Goal: Transaction & Acquisition: Purchase product/service

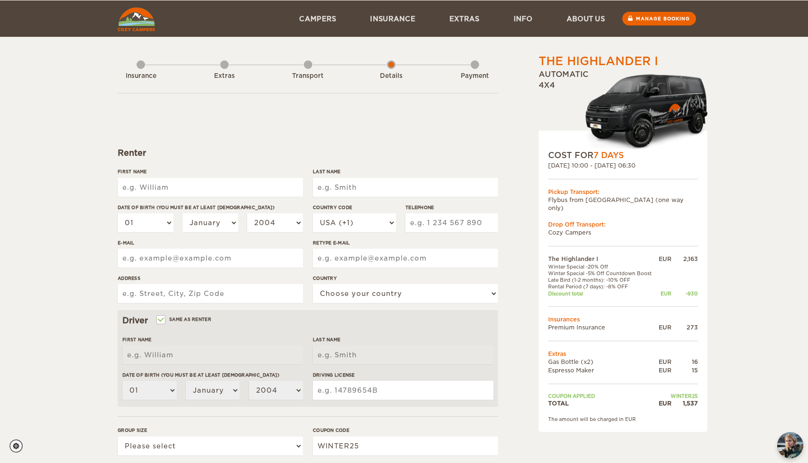
scroll to position [30, 0]
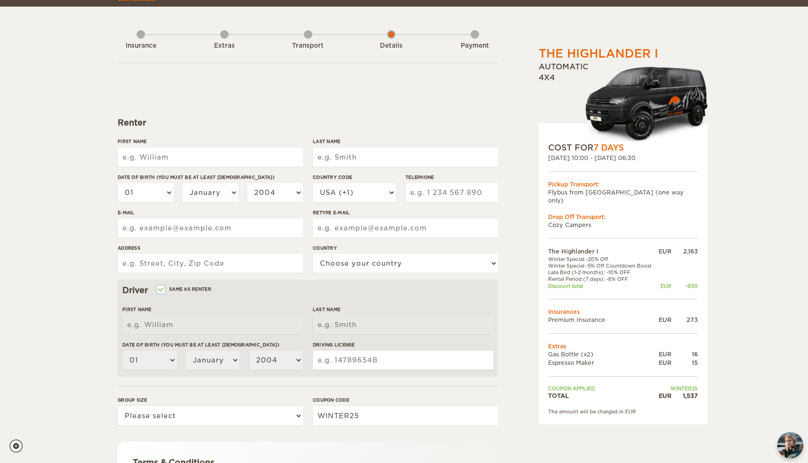
click at [239, 155] on input "First Name" at bounding box center [210, 157] width 185 height 19
type input "Jakub"
type input "Macejko"
type input "Tkáčska 2697/2"
select select "190"
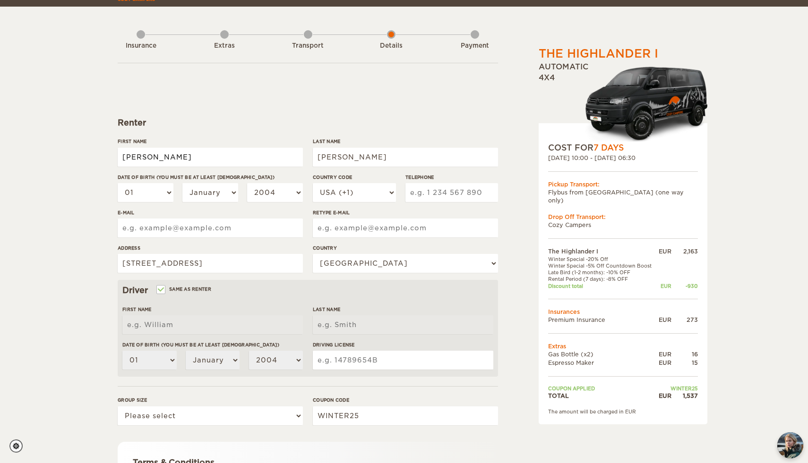
type input "Jakub"
type input "Macejko"
click at [217, 195] on select "January February March April May June July August September October November De…" at bounding box center [210, 192] width 56 height 19
select select "05"
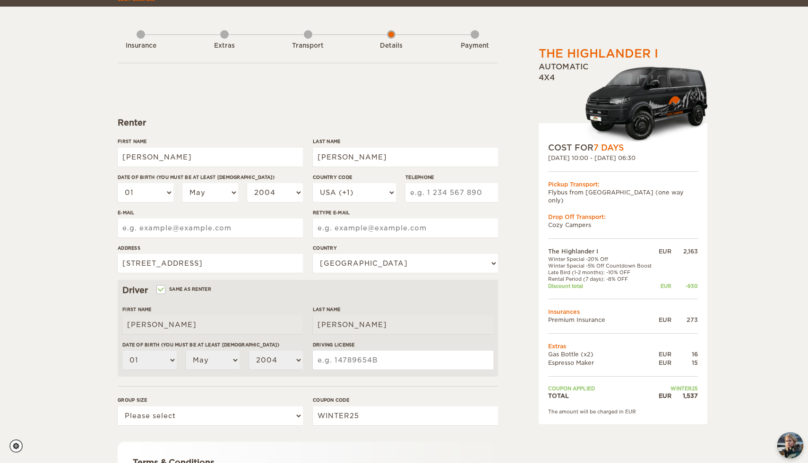
click at [159, 179] on label"] "Date of birth (You must be at least 20 years old)" at bounding box center [210, 177] width 185 height 7
click at [159, 183] on select "01 02 03 04 05 06 07 08 09 10 11 12 13 14 15 16 17 18 19 20 21 22 23 24 25 26 2…" at bounding box center [146, 192] width 56 height 19
click at [158, 184] on select "01 02 03 04 05 06 07 08 09 10 11 12 13 14 15 16 17 18 19 20 21 22 23 24 25 26 2…" at bounding box center [146, 192] width 56 height 19
select select "12"
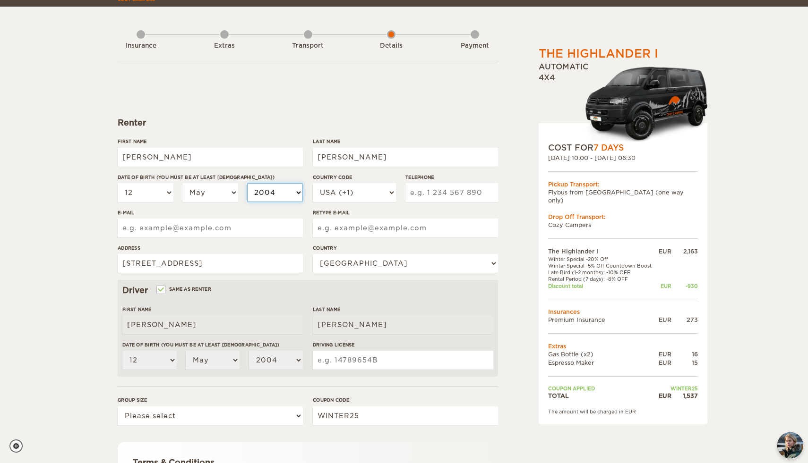
click at [277, 197] on select "2004 2003 2002 2001 2000 1999 1998 1997 1996 1995 1994 1993 1992 1991 1990 1989…" at bounding box center [275, 192] width 56 height 19
select select "2000"
click at [367, 194] on select "USA (+1) UK (+44) Germany (+49) Algeria (+213) Andorra (+376) Angola (+244) Ang…" at bounding box center [354, 192] width 83 height 19
select select "421"
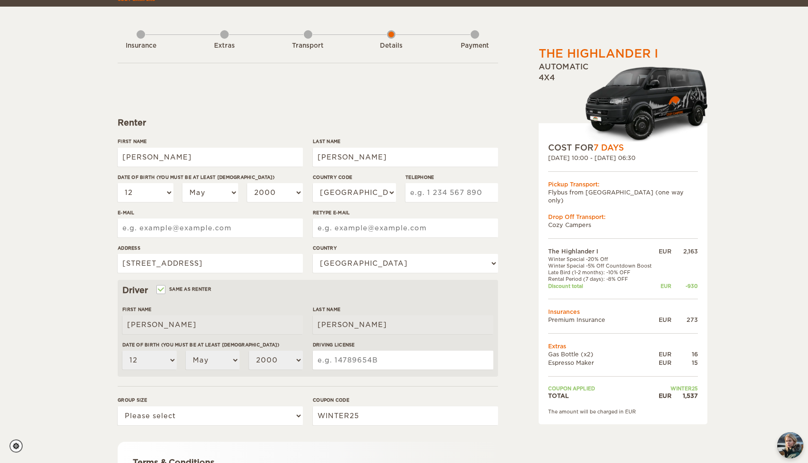
click at [434, 194] on input "Telephone" at bounding box center [451, 192] width 93 height 19
type input "903755398"
click at [226, 233] on input "E-mail" at bounding box center [210, 228] width 185 height 19
type input "jakub252252@gmail.com"
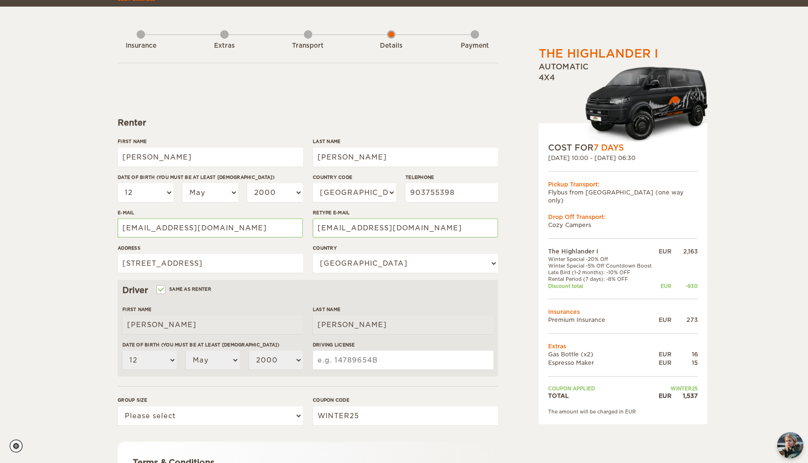
click at [509, 240] on div "The Highlander I Expand Collapse Total 1,537 EUR Automatic 4x4 COST FOR 7 Days …" at bounding box center [598, 295] width 183 height 559
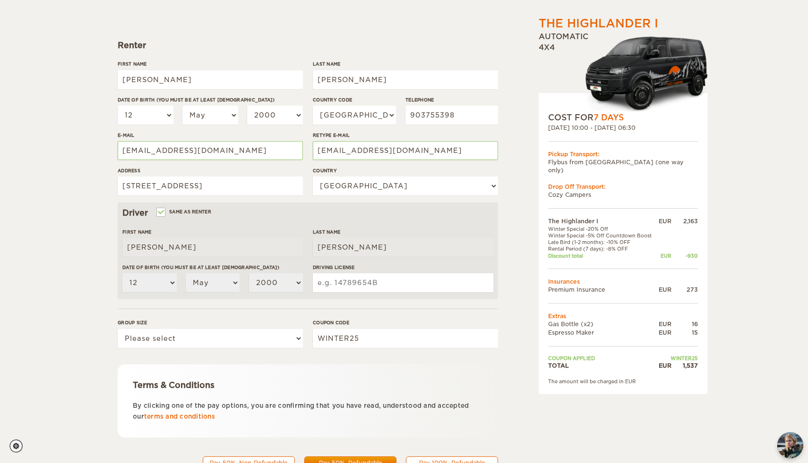
scroll to position [122, 0]
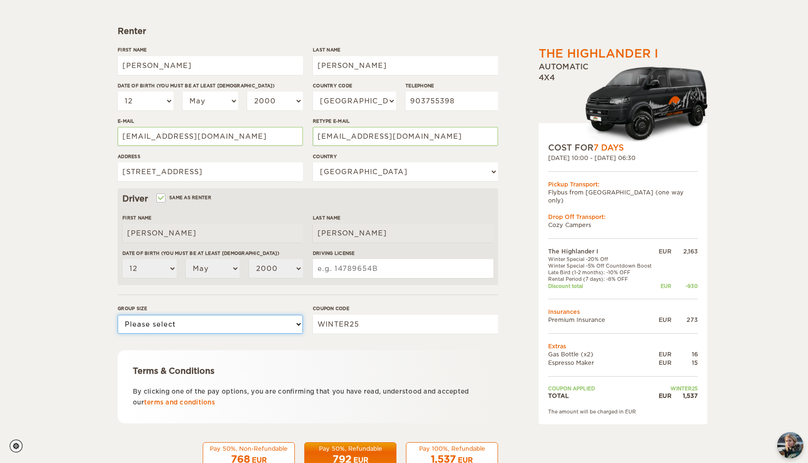
click at [236, 327] on select "Please select 1 2" at bounding box center [210, 324] width 185 height 19
select select "2"
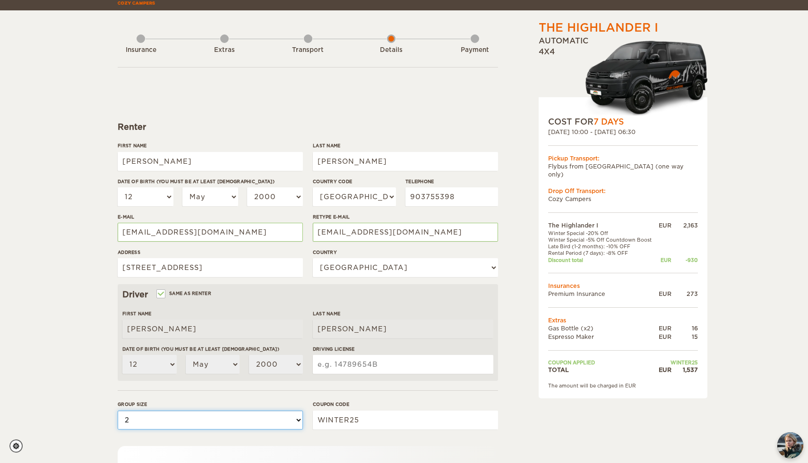
scroll to position [0, 0]
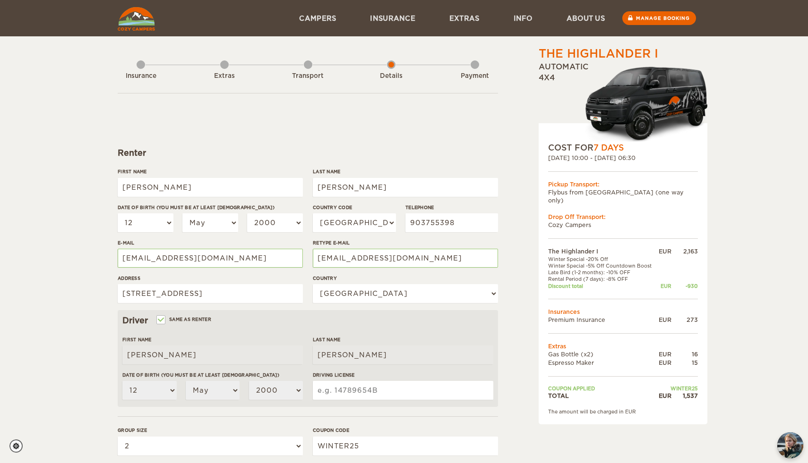
click at [309, 63] on div "Transport" at bounding box center [308, 74] width 9 height 38
click at [309, 80] on div "Transport" at bounding box center [308, 76] width 52 height 9
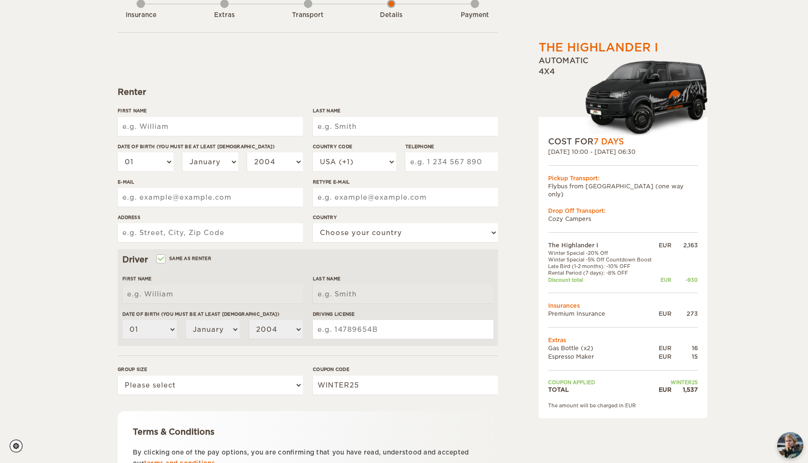
scroll to position [62, 0]
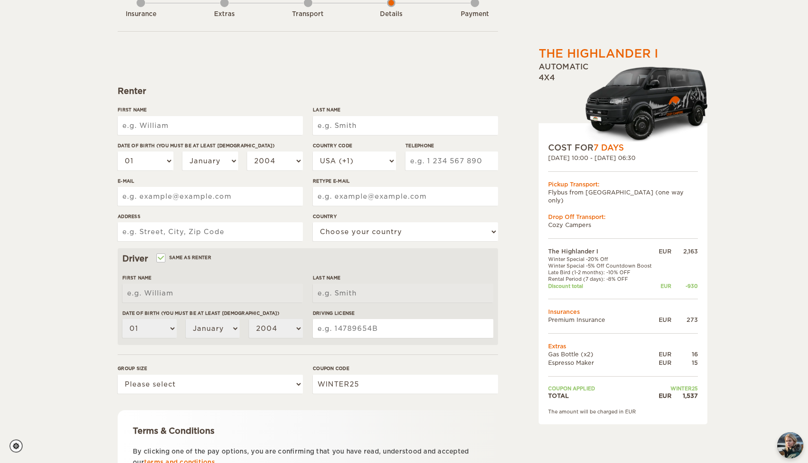
click at [253, 130] on input "First Name" at bounding box center [210, 125] width 185 height 19
type input "Jakub"
type input "Macejko"
type input "Tkáčska 2697/2"
select select "190"
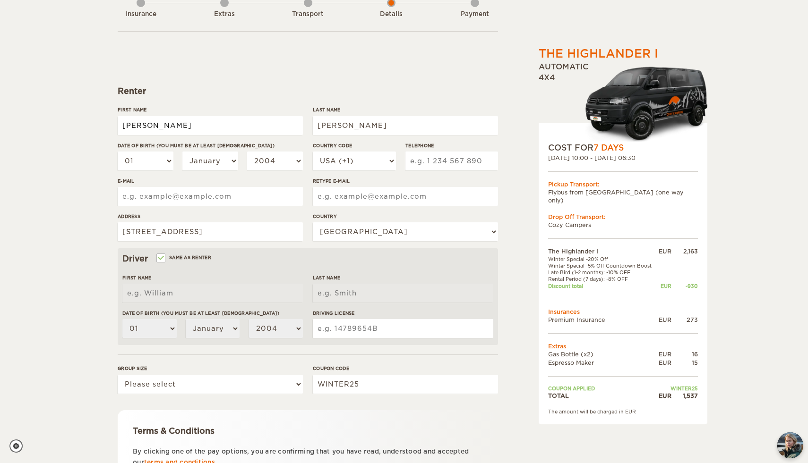
type input "Jakub"
type input "Macejko"
click at [149, 162] on select "01 02 03 04 05 06 07 08 09 10 11 12 13 14 15 16 17 18 19 20 21 22 23 24 25 26 2…" at bounding box center [146, 161] width 56 height 19
select select "12"
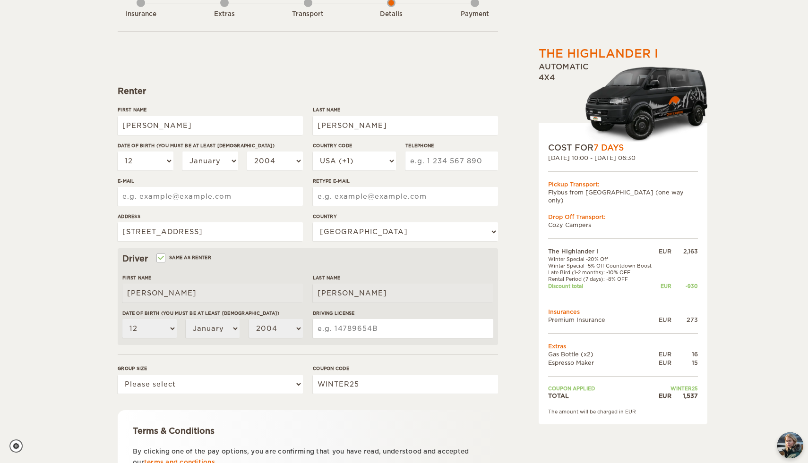
click at [212, 171] on div "01 02 03 04 05 06 07 08 09 10 11 12 13 14 15 16 17 18 19 20 21 22 23 24 25 26 2…" at bounding box center [210, 165] width 185 height 26
click at [212, 156] on select "January February March April May June July August September October November De…" at bounding box center [210, 161] width 56 height 19
select select "05"
click at [284, 161] on select "2004 2003 2002 2001 2000 1999 1998 1997 1996 1995 1994 1993 1992 1991 1990 1989…" at bounding box center [275, 161] width 56 height 19
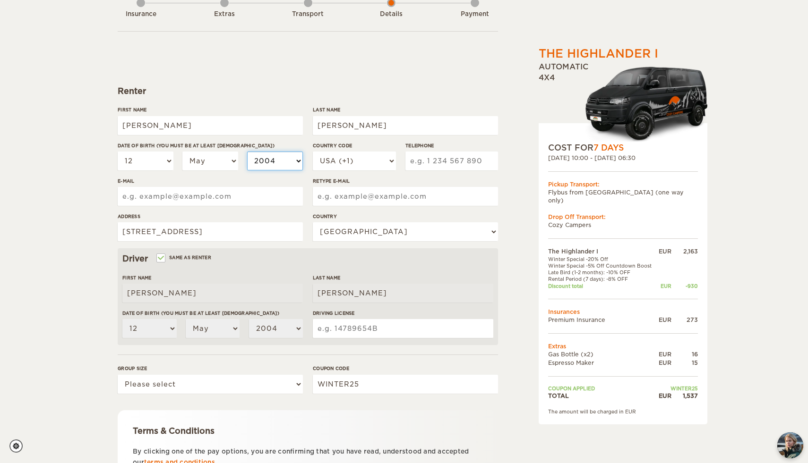
select select "2000"
click at [252, 201] on input "E-mail" at bounding box center [210, 196] width 185 height 19
type input "jakub252252@gmail.com"
type input "730146251"
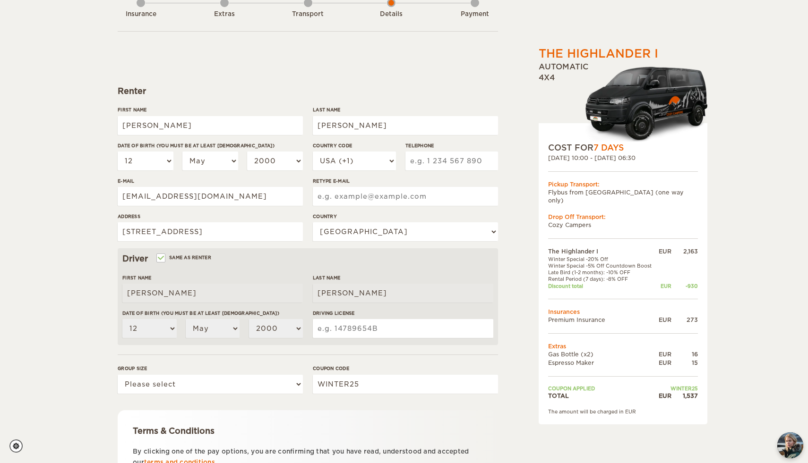
type input "jakub252252@gmail.com"
drag, startPoint x: 456, startPoint y: 160, endPoint x: 401, endPoint y: 160, distance: 55.3
click at [401, 160] on div "Country Code USA (+1) UK (+44) Germany (+49) Algeria (+213) Andorra (+376) Ango…" at bounding box center [405, 159] width 185 height 35
type input "903755398"
click at [350, 162] on select "USA (+1) UK (+44) Germany (+49) Algeria (+213) Andorra (+376) Angola (+244) Ang…" at bounding box center [354, 161] width 83 height 19
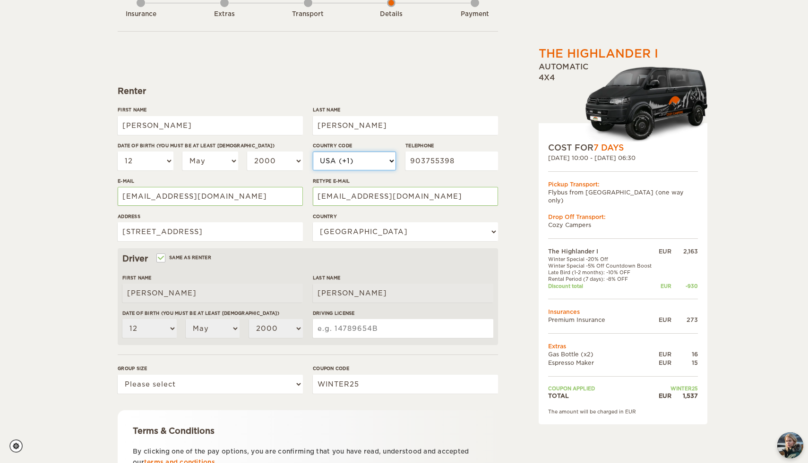
select select "421"
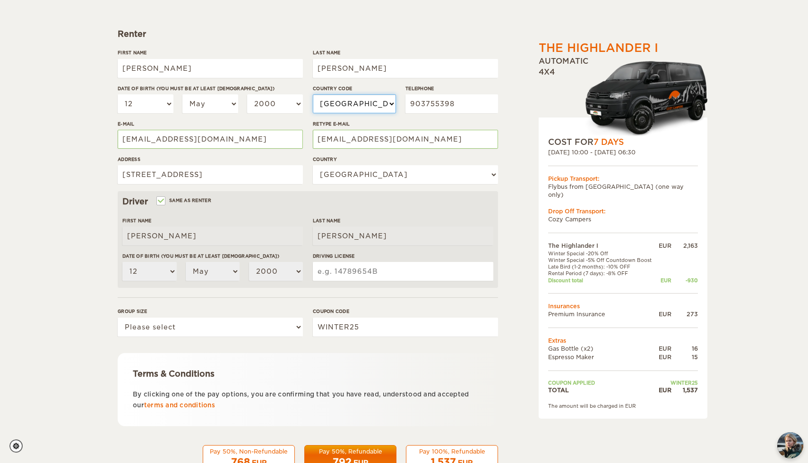
scroll to position [122, 0]
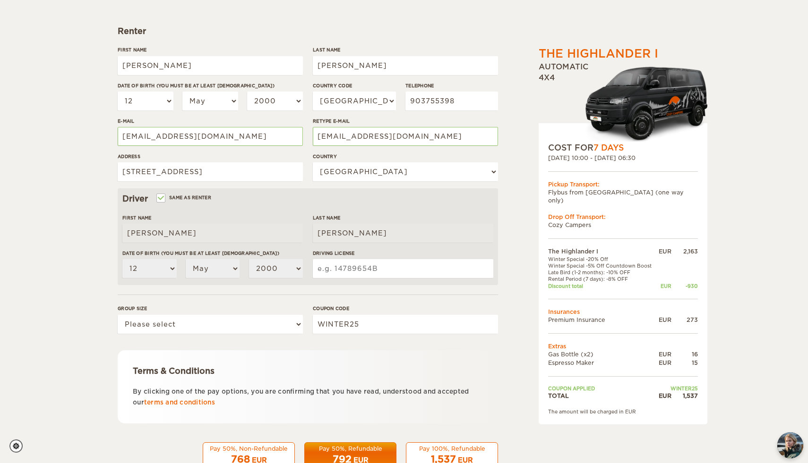
click at [223, 314] on div "Group size Please select 1 2" at bounding box center [210, 322] width 185 height 35
click at [222, 322] on select "Please select 1 2" at bounding box center [210, 324] width 185 height 19
select select "2"
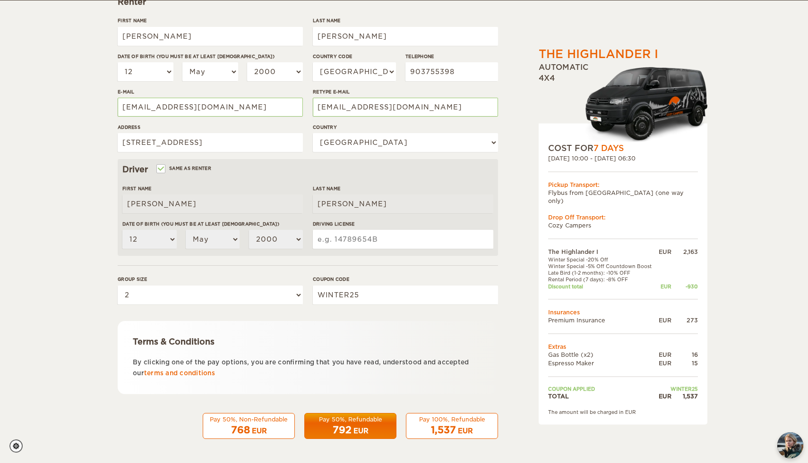
click at [441, 429] on span "1,537" at bounding box center [443, 430] width 25 height 11
click at [418, 240] on input "Driving License" at bounding box center [403, 239] width 180 height 19
type input "N3047489"
click at [443, 423] on div "Pay 100%, Refundable" at bounding box center [452, 420] width 80 height 8
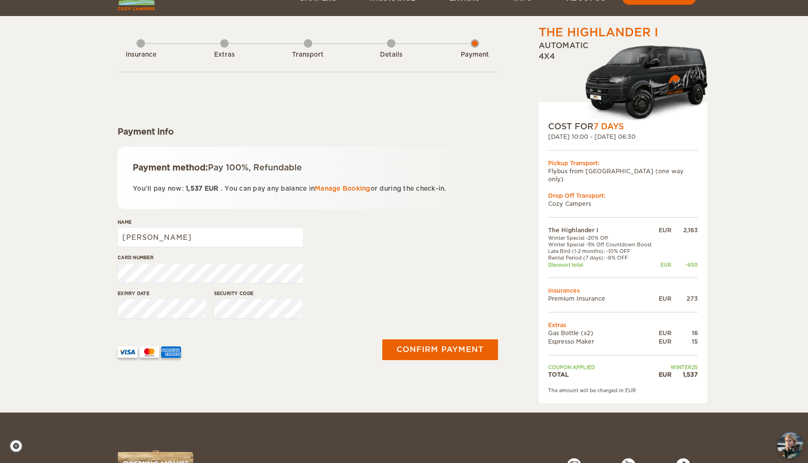
scroll to position [34, 0]
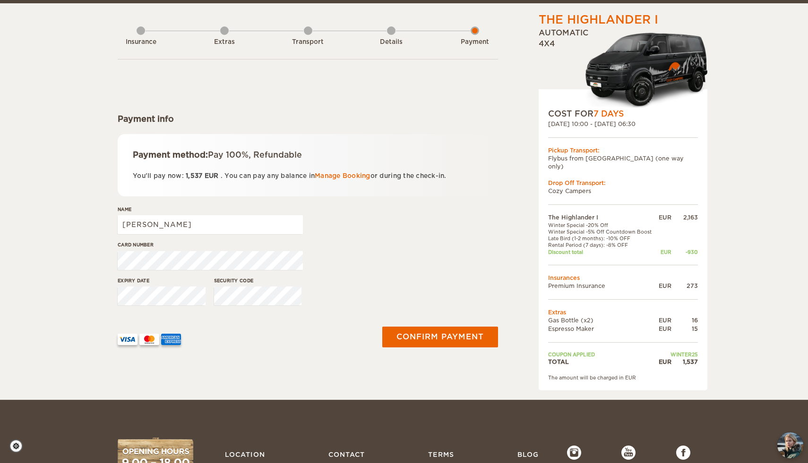
click at [354, 275] on div "Card number" at bounding box center [308, 258] width 380 height 35
click at [386, 255] on div "Card number" at bounding box center [308, 258] width 380 height 35
click at [457, 340] on button "Confirm payment" at bounding box center [439, 336] width 119 height 21
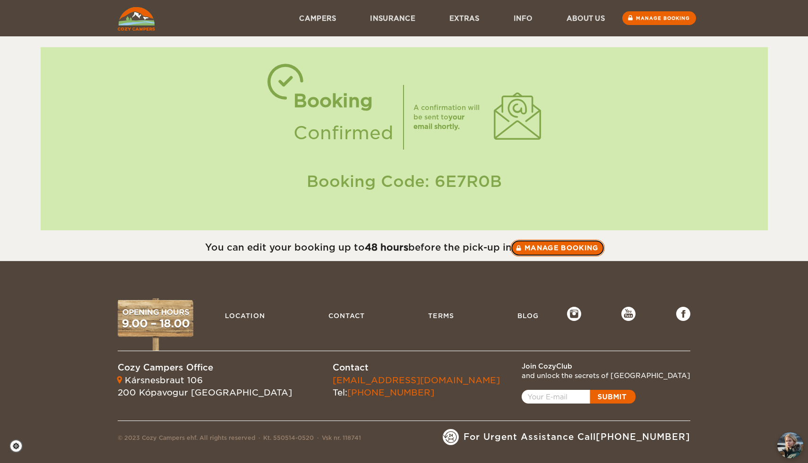
click at [572, 255] on link "Manage booking" at bounding box center [557, 247] width 94 height 17
drag, startPoint x: 436, startPoint y: 181, endPoint x: 508, endPoint y: 181, distance: 71.8
click at [508, 181] on div "Booking Code: 6E7R0B" at bounding box center [404, 182] width 708 height 22
